Goal: Task Accomplishment & Management: Manage account settings

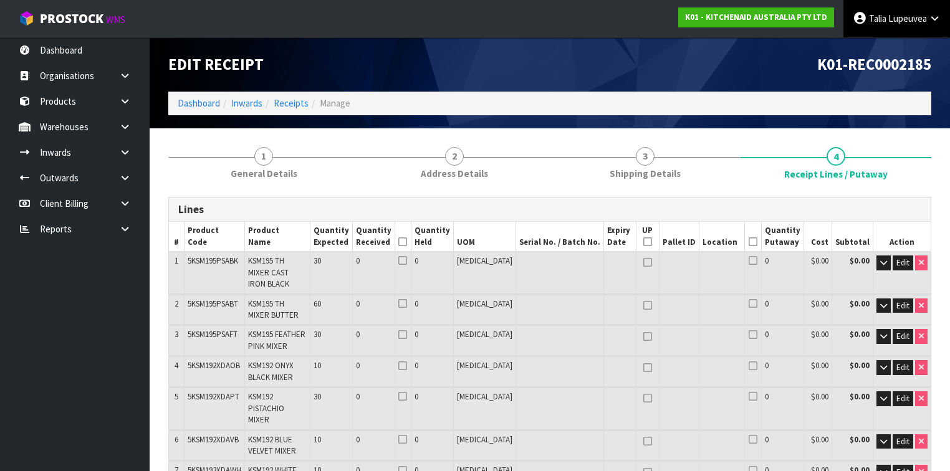
click at [916, 21] on span "Lupeuvea" at bounding box center [908, 18] width 39 height 12
click at [870, 50] on icon at bounding box center [868, 50] width 8 height 1
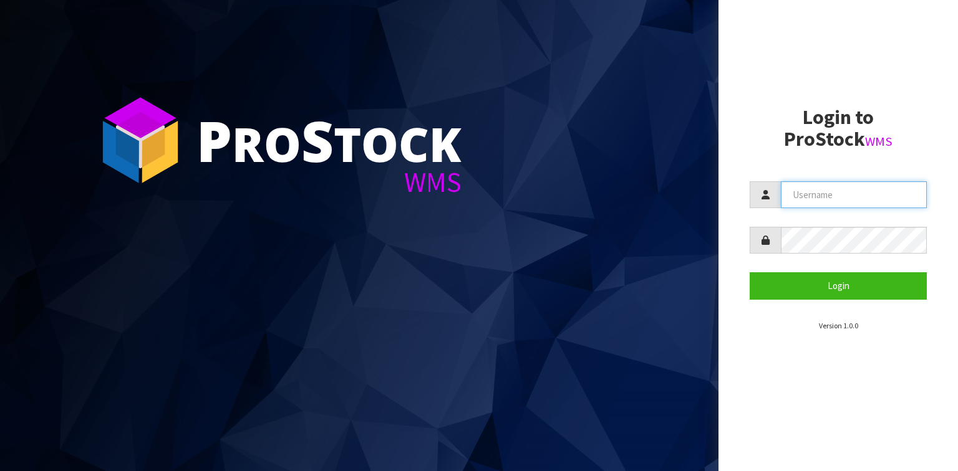
click at [821, 200] on input "text" at bounding box center [854, 194] width 146 height 27
type input "TARSHAE"
click at [749, 272] on button "Login" at bounding box center [837, 285] width 177 height 27
